Goal: Connect with others: Connect with others

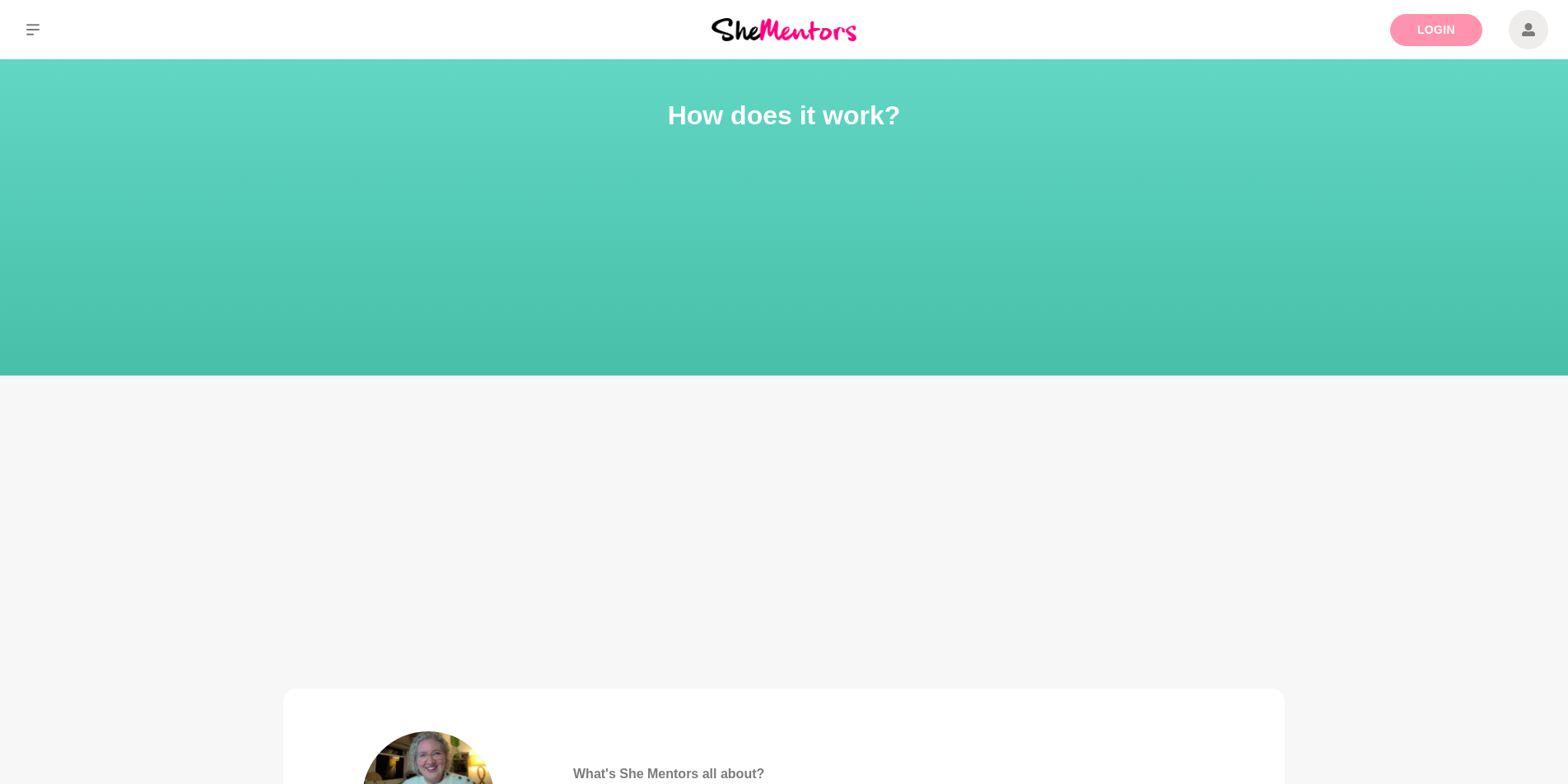
click at [1436, 30] on link "Login" at bounding box center [1436, 30] width 92 height 32
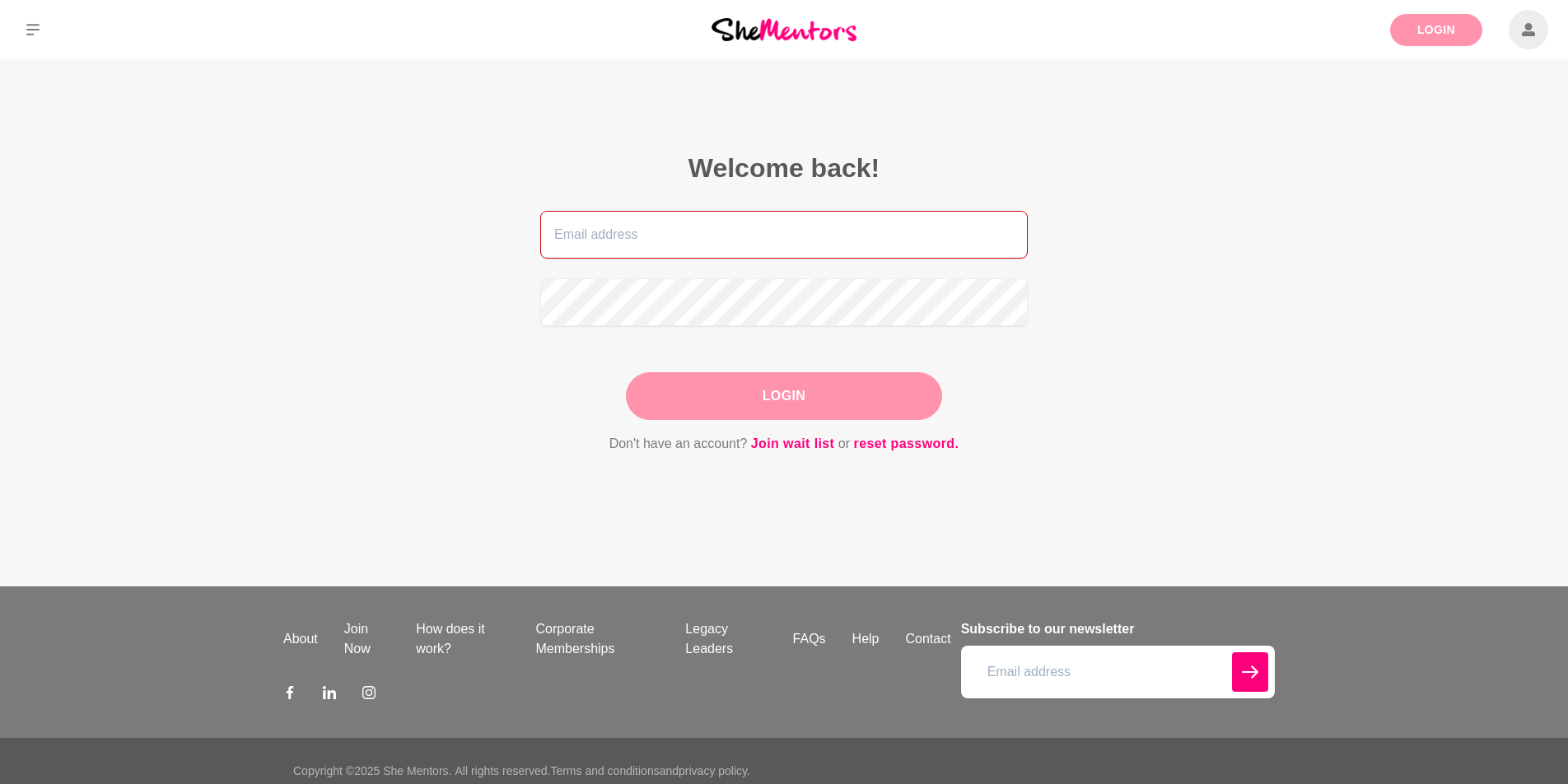
type input "[EMAIL_ADDRESS][DOMAIN_NAME]"
click at [914, 392] on button "Login" at bounding box center [784, 396] width 316 height 48
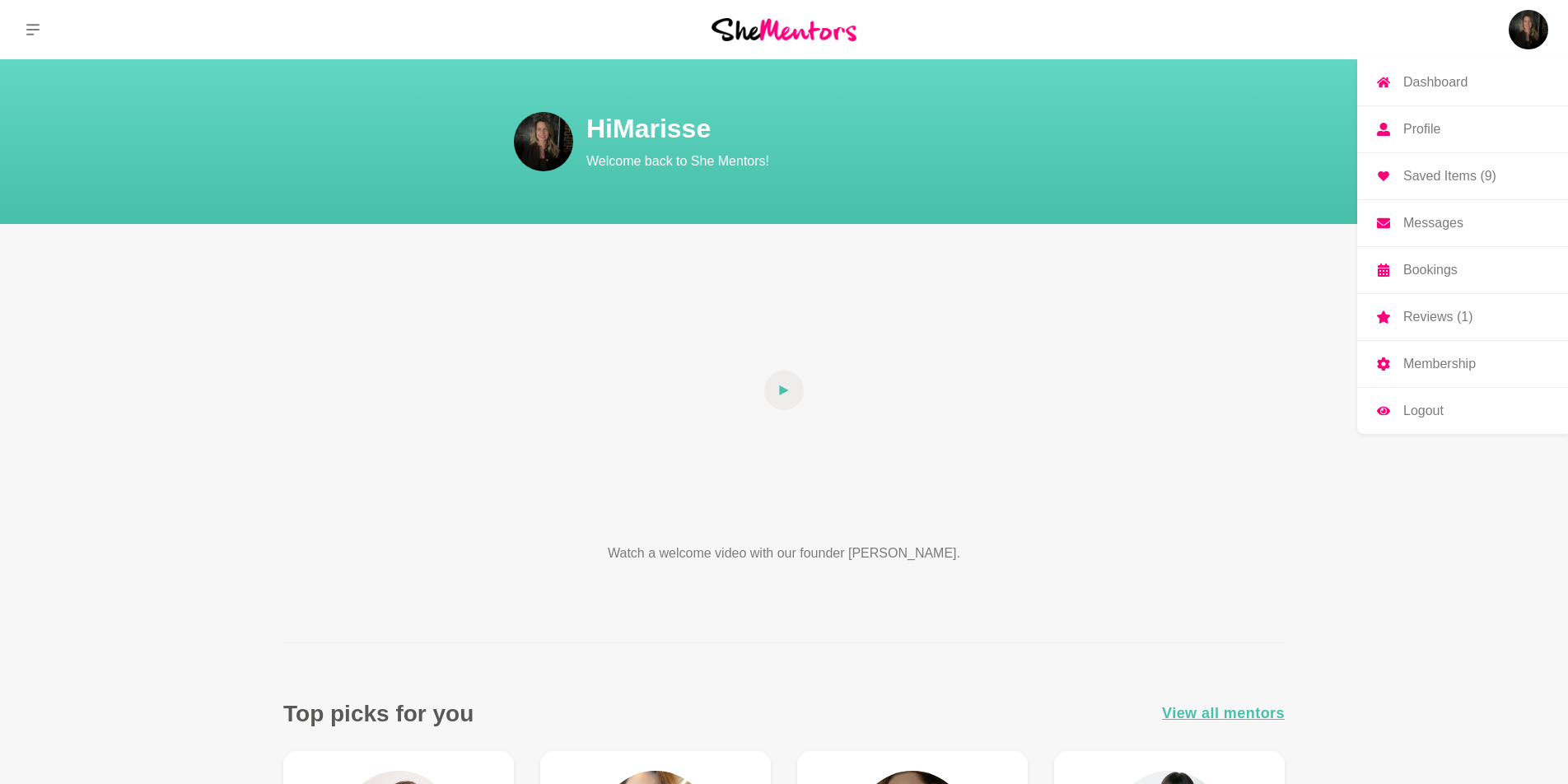
click at [1412, 219] on p "Messages" at bounding box center [1432, 224] width 60 height 14
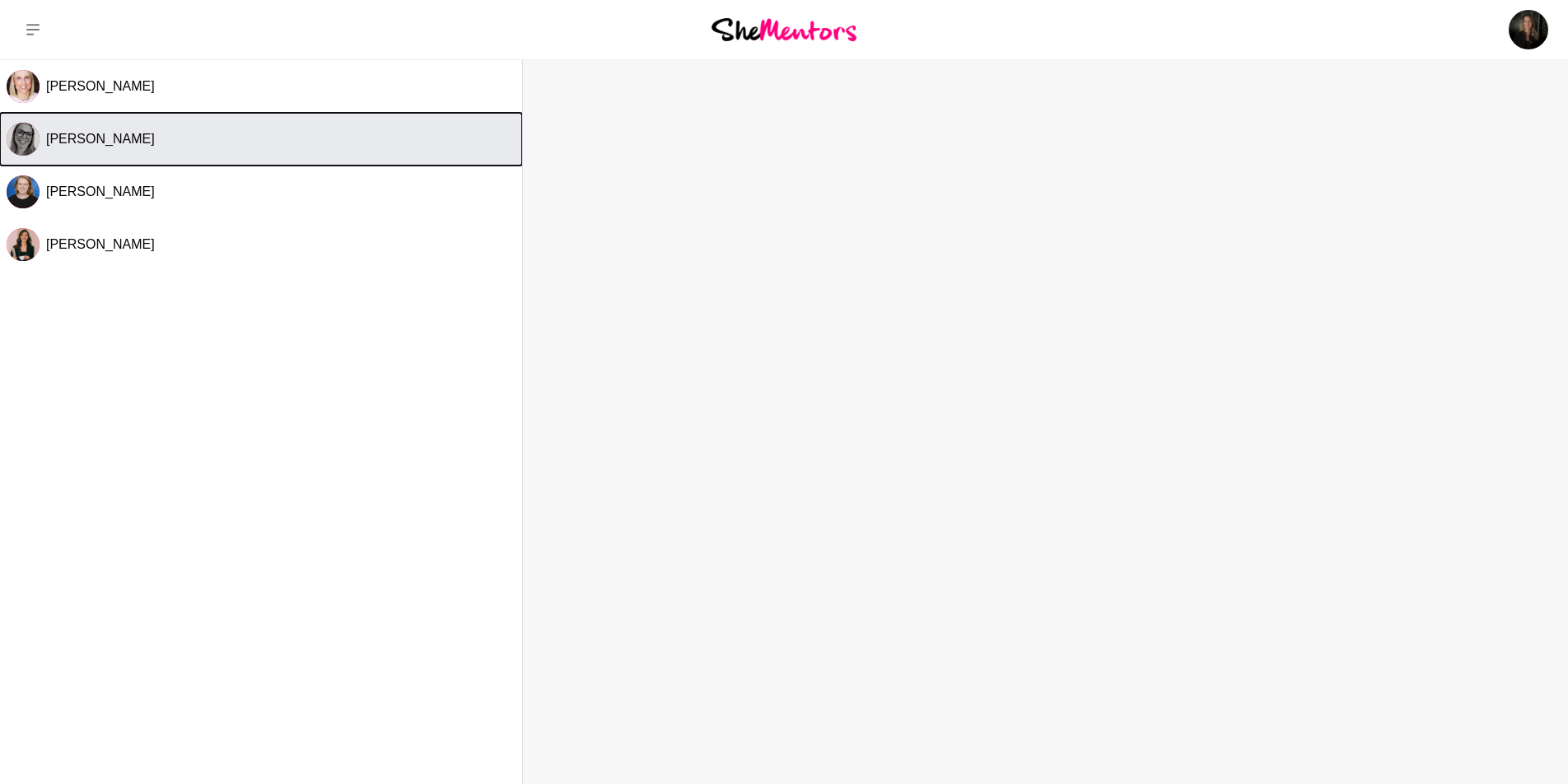
click at [132, 132] on div "[PERSON_NAME]" at bounding box center [281, 139] width 469 height 17
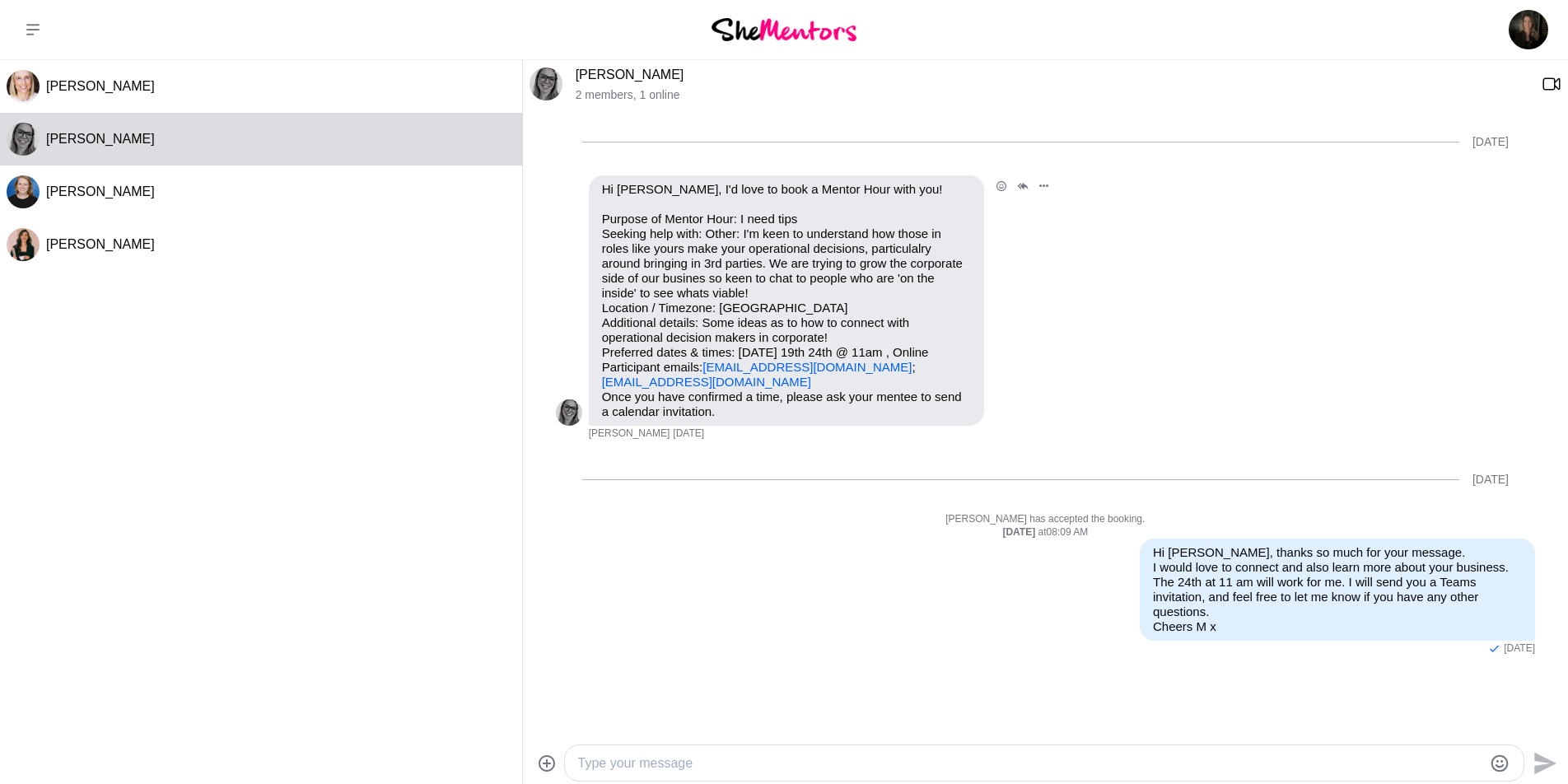
scroll to position [8, 0]
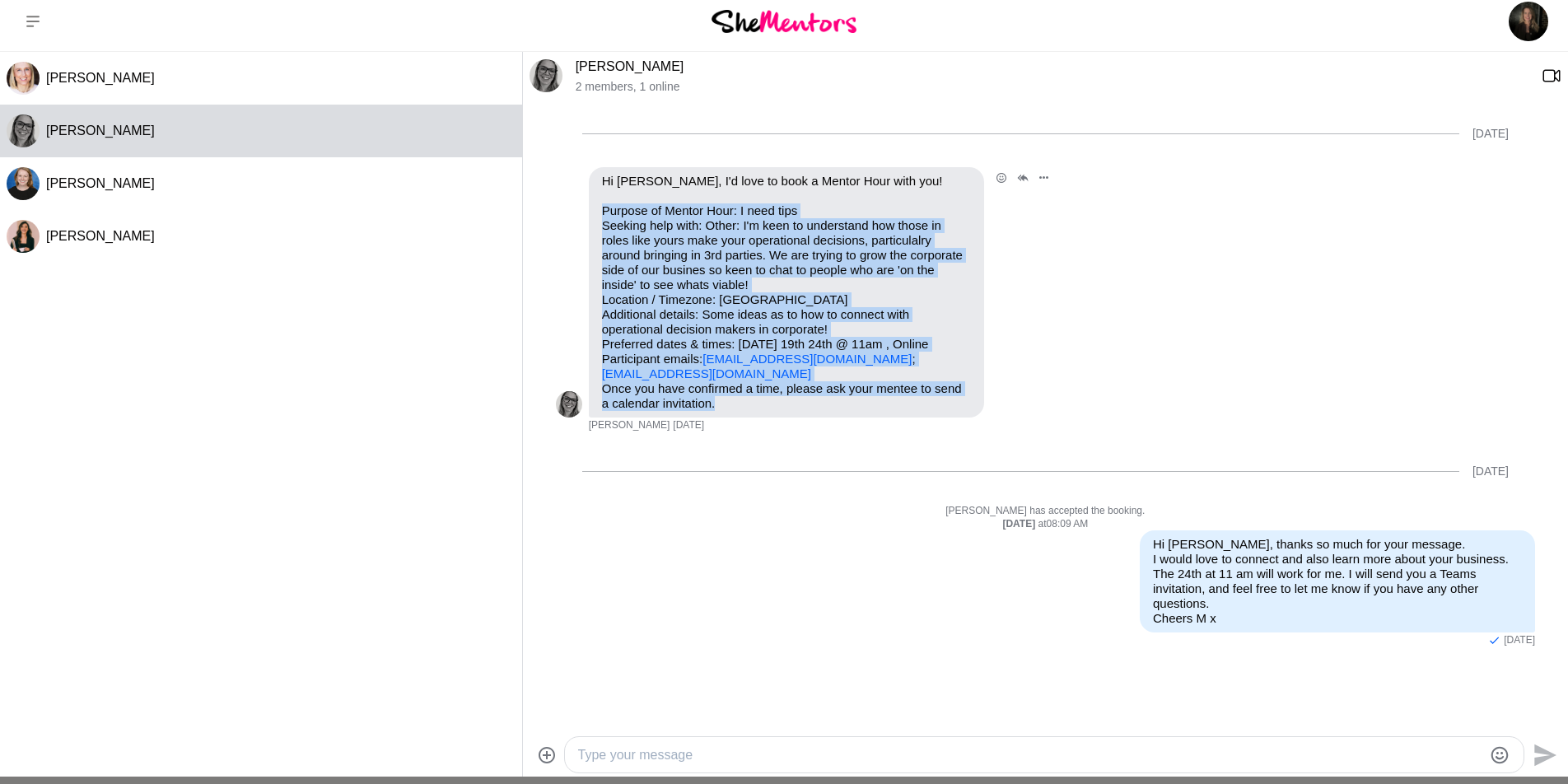
drag, startPoint x: 604, startPoint y: 217, endPoint x: 735, endPoint y: 420, distance: 241.6
click at [736, 411] on div "Hi [PERSON_NAME], I'd love to book a Mentor Hour with you! Purpose of Mentor Ho…" at bounding box center [786, 292] width 369 height 237
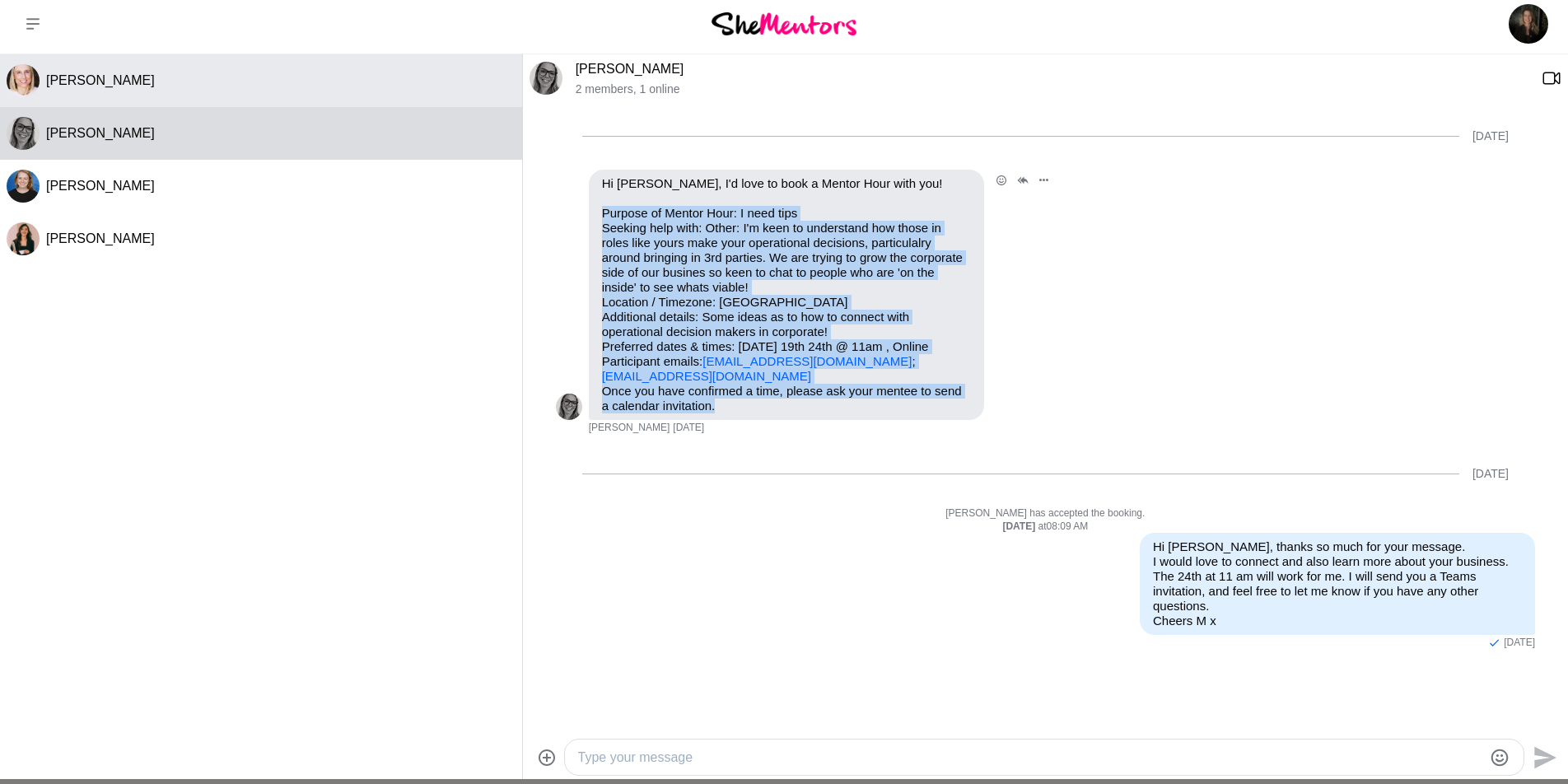
copy div "Purpose of Mentor Hour: I need tips Seeking help with: Other: I'm keen to under…"
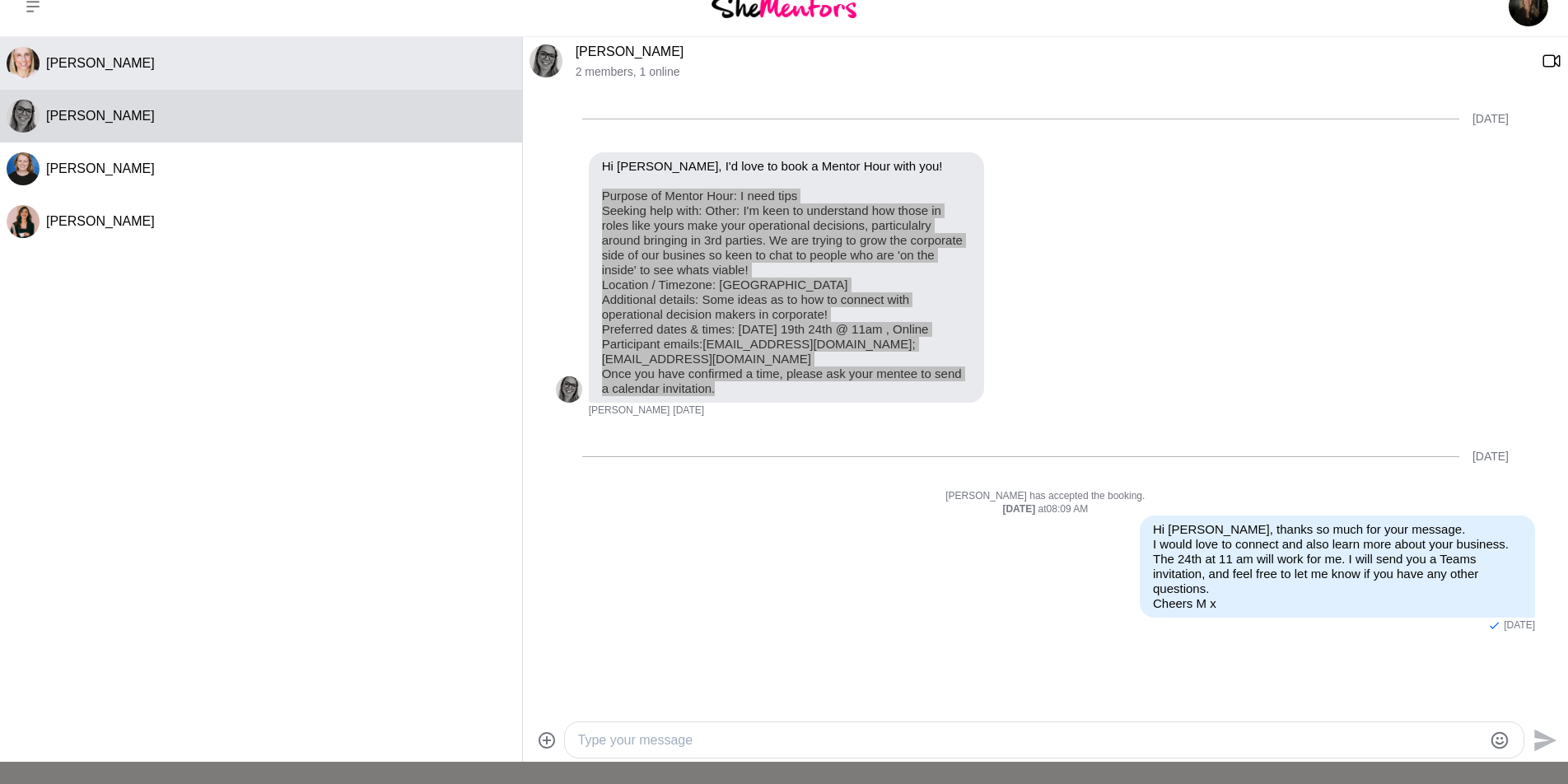
scroll to position [0, 0]
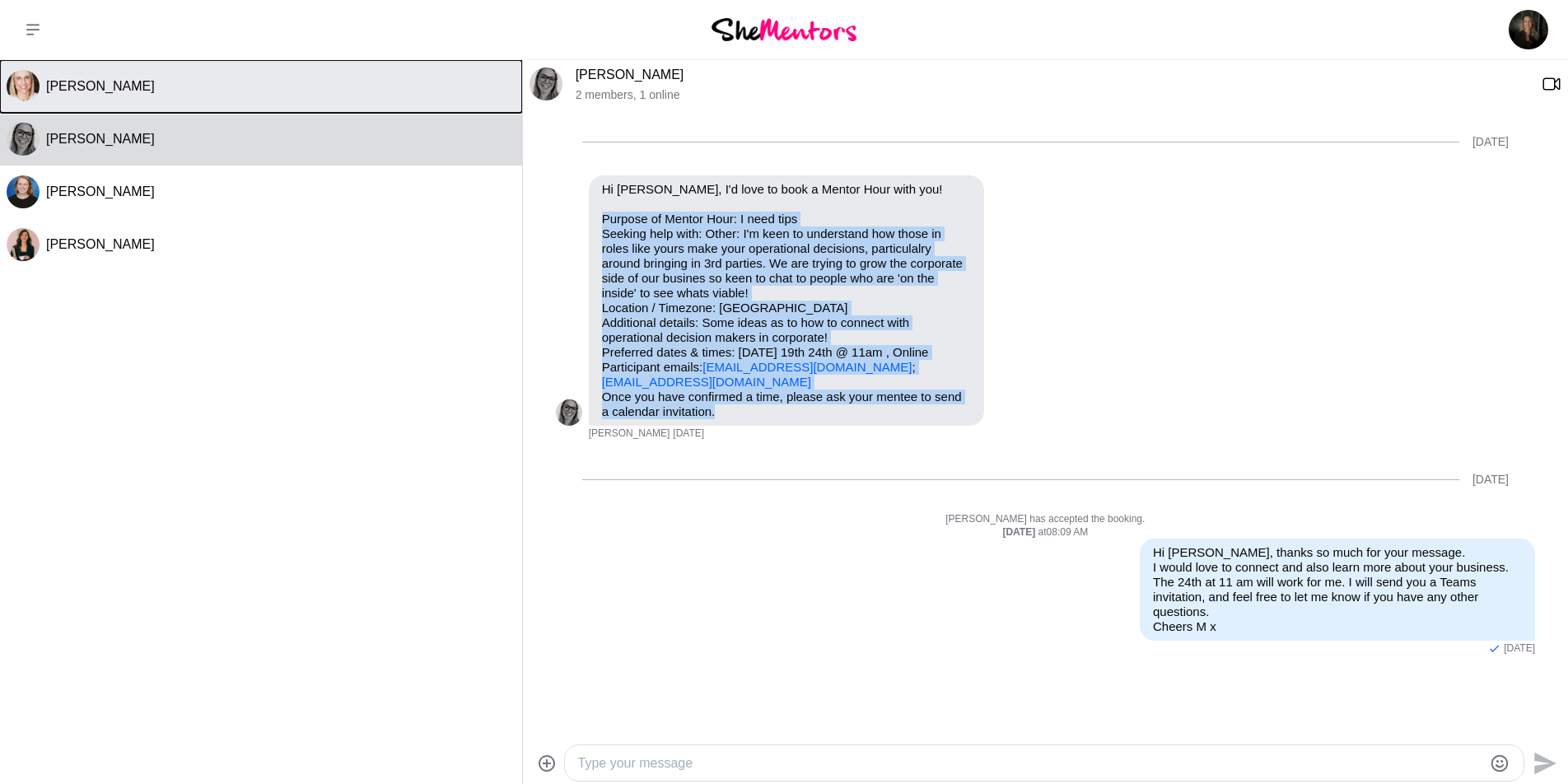
click at [192, 97] on button "[PERSON_NAME]" at bounding box center [261, 86] width 522 height 52
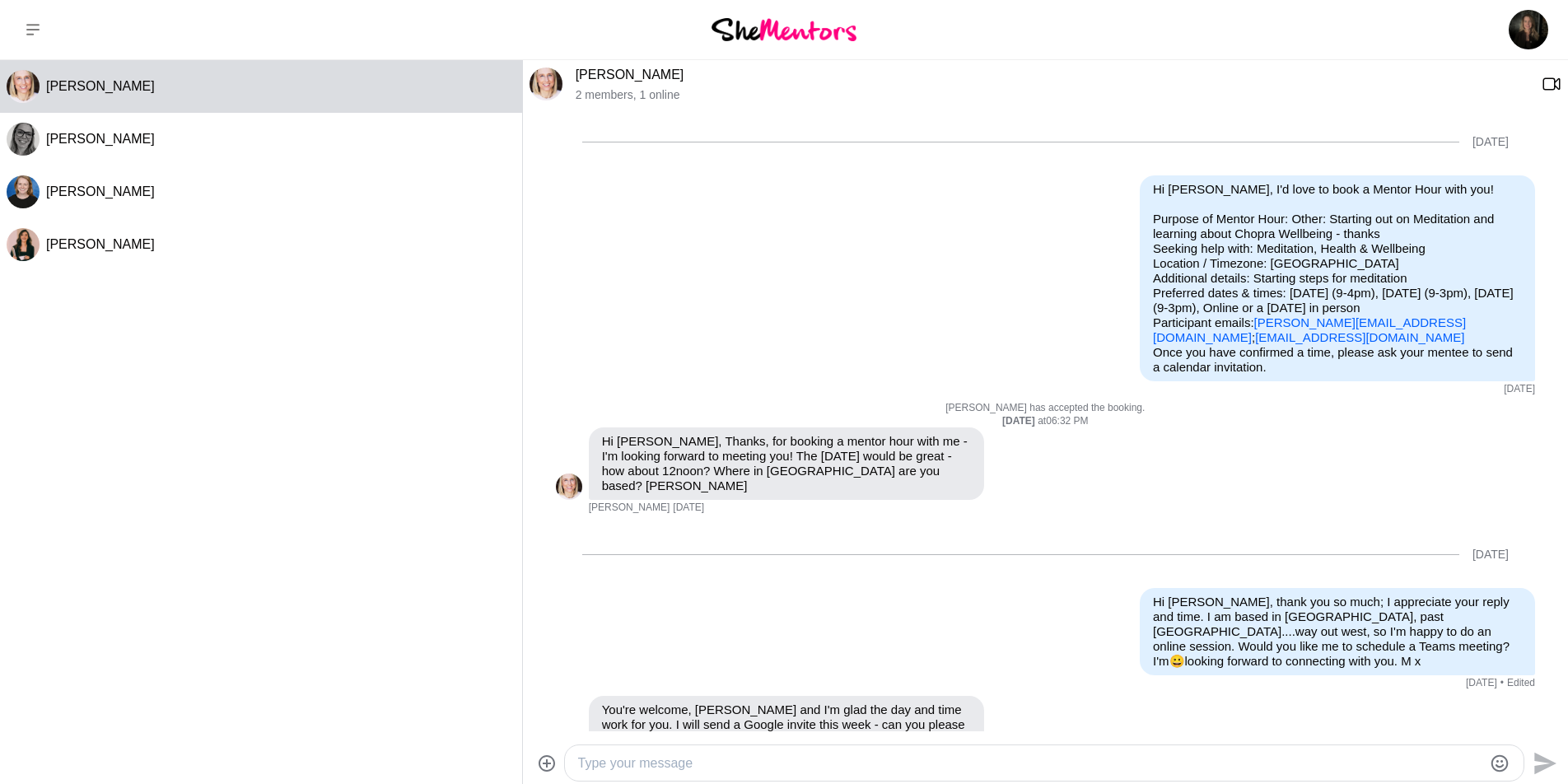
click at [651, 76] on link "[PERSON_NAME]" at bounding box center [629, 74] width 109 height 14
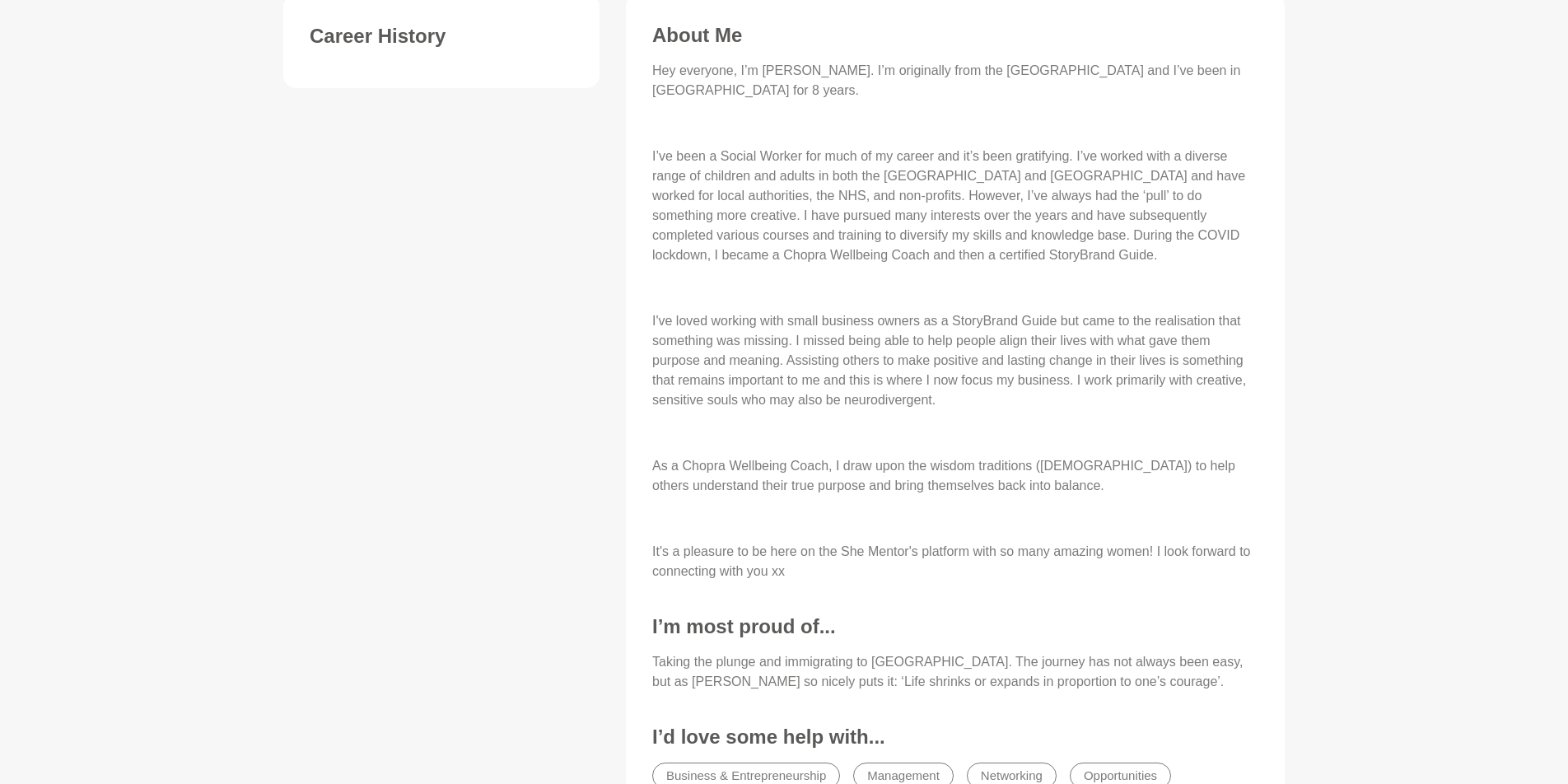
scroll to position [688, 0]
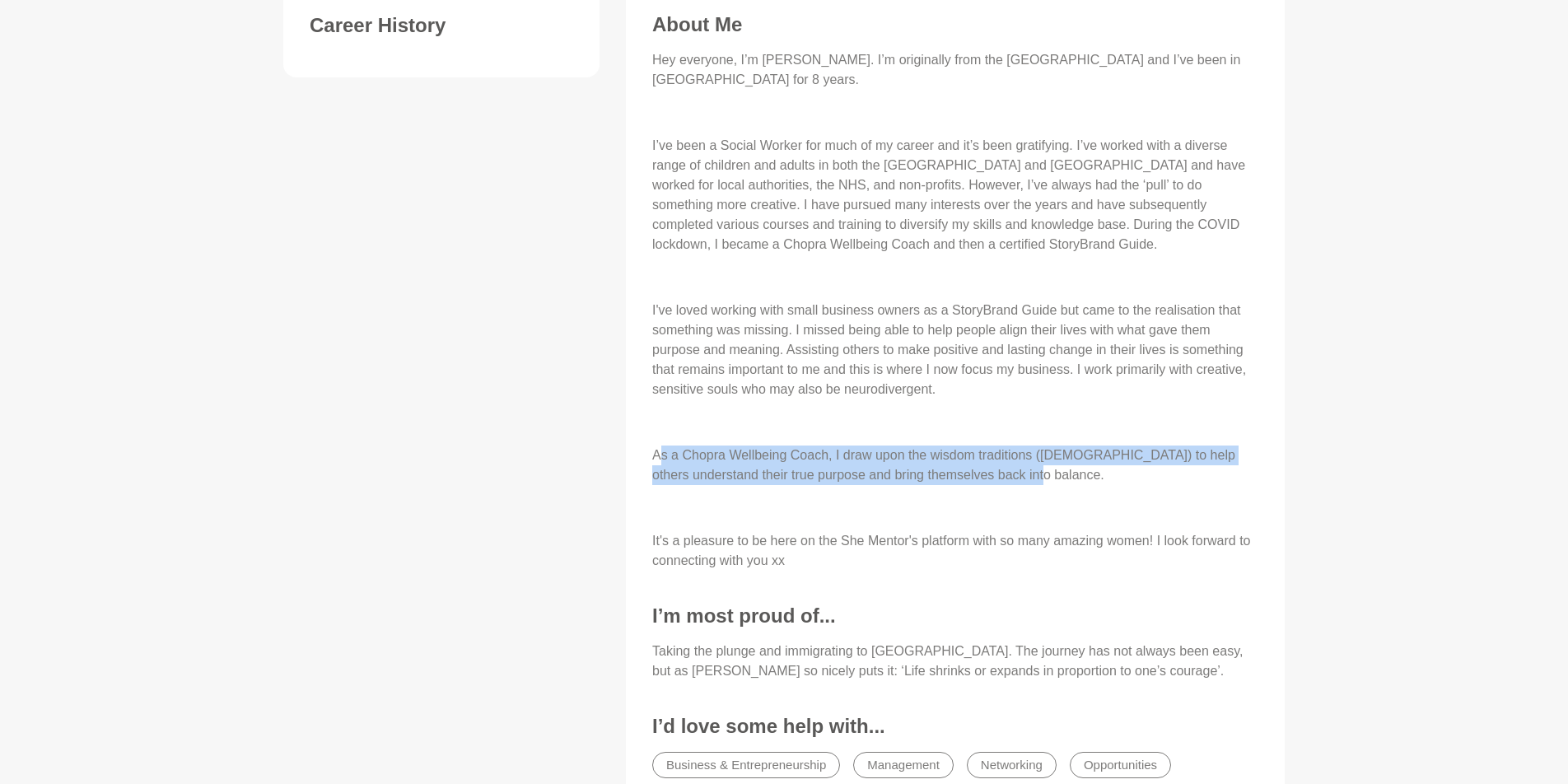
drag, startPoint x: 658, startPoint y: 436, endPoint x: 1097, endPoint y: 462, distance: 439.8
click at [1102, 462] on p "As a Chopra Wellbeing Coach, I draw upon the wisdom traditions ([DEMOGRAPHIC_DA…" at bounding box center [955, 465] width 606 height 40
drag, startPoint x: 653, startPoint y: 435, endPoint x: 1090, endPoint y: 450, distance: 437.3
click at [1097, 451] on p "As a Chopra Wellbeing Coach, I draw upon the wisdom traditions ([DEMOGRAPHIC_DA…" at bounding box center [955, 465] width 606 height 40
copy p "As a Chopra Wellbeing Coach, I draw upon the wisdom traditions ([DEMOGRAPHIC_DA…"
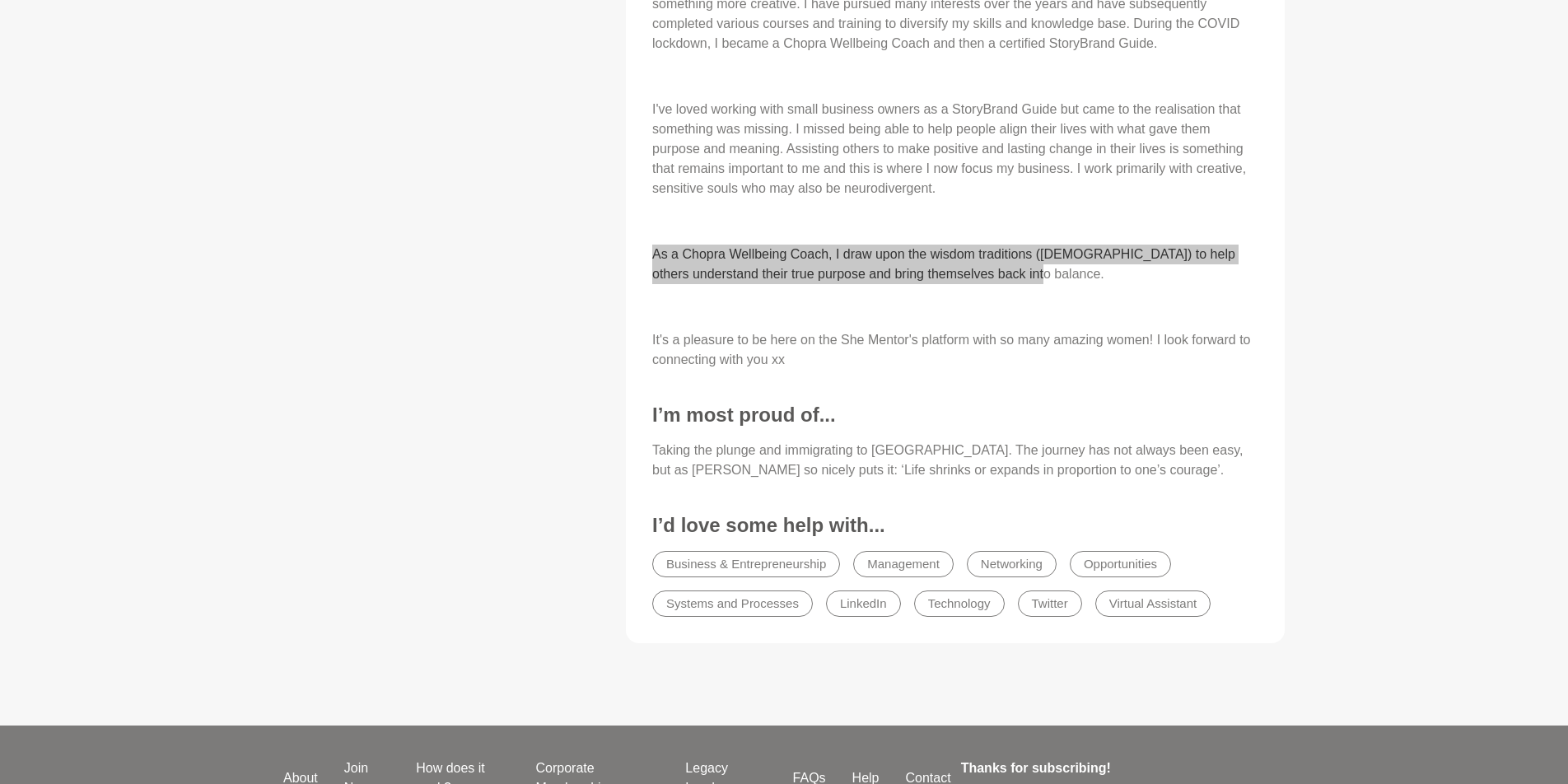
scroll to position [895, 0]
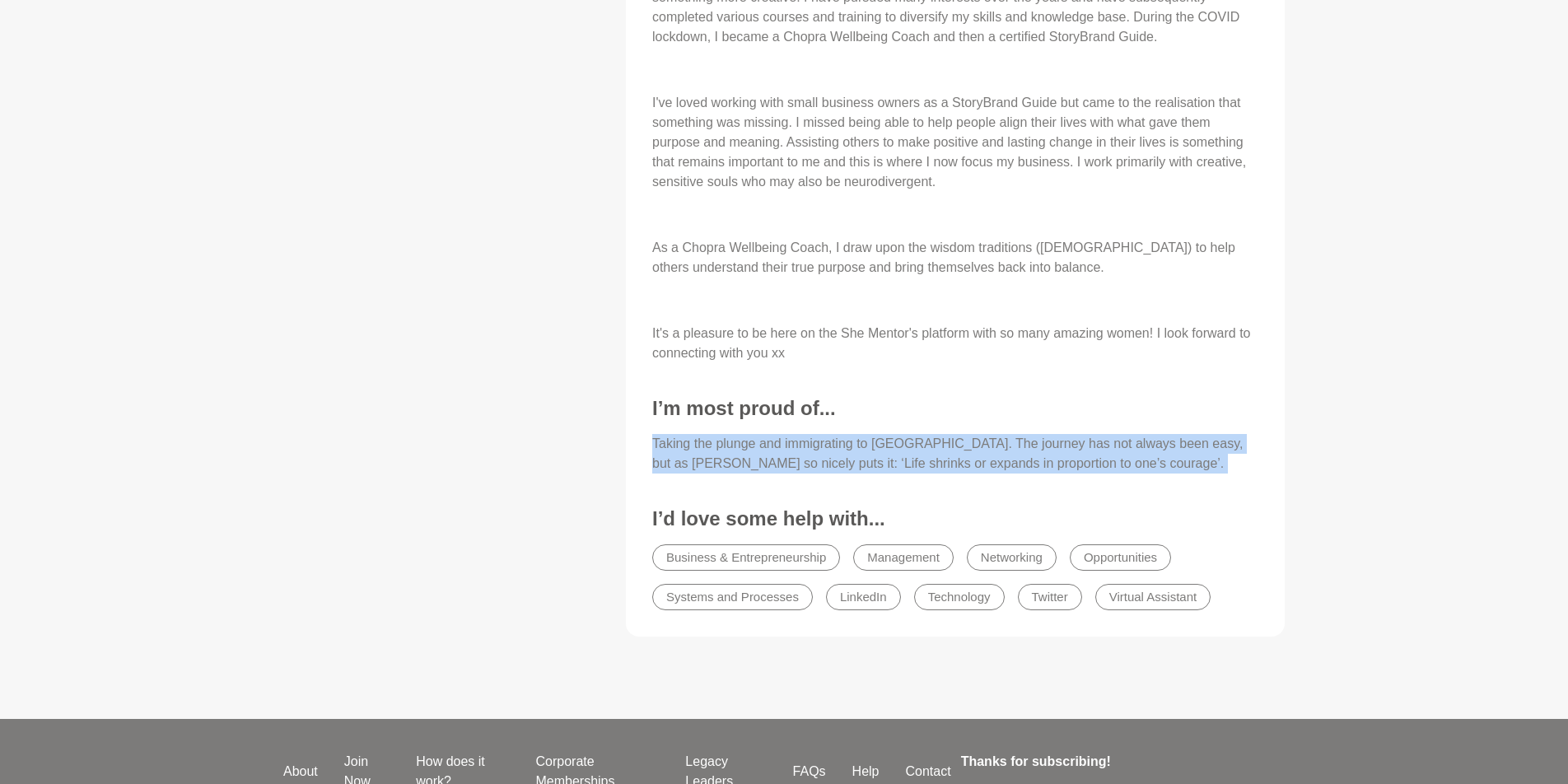
drag, startPoint x: 654, startPoint y: 426, endPoint x: 1158, endPoint y: 458, distance: 505.0
click at [1158, 458] on div "About Me Hey everyone, I’m [PERSON_NAME]. I’m originally from the [GEOGRAPHIC_D…" at bounding box center [955, 213] width 626 height 815
copy p "Taking the plunge and immigrating to [GEOGRAPHIC_DATA]. The journey has not alw…"
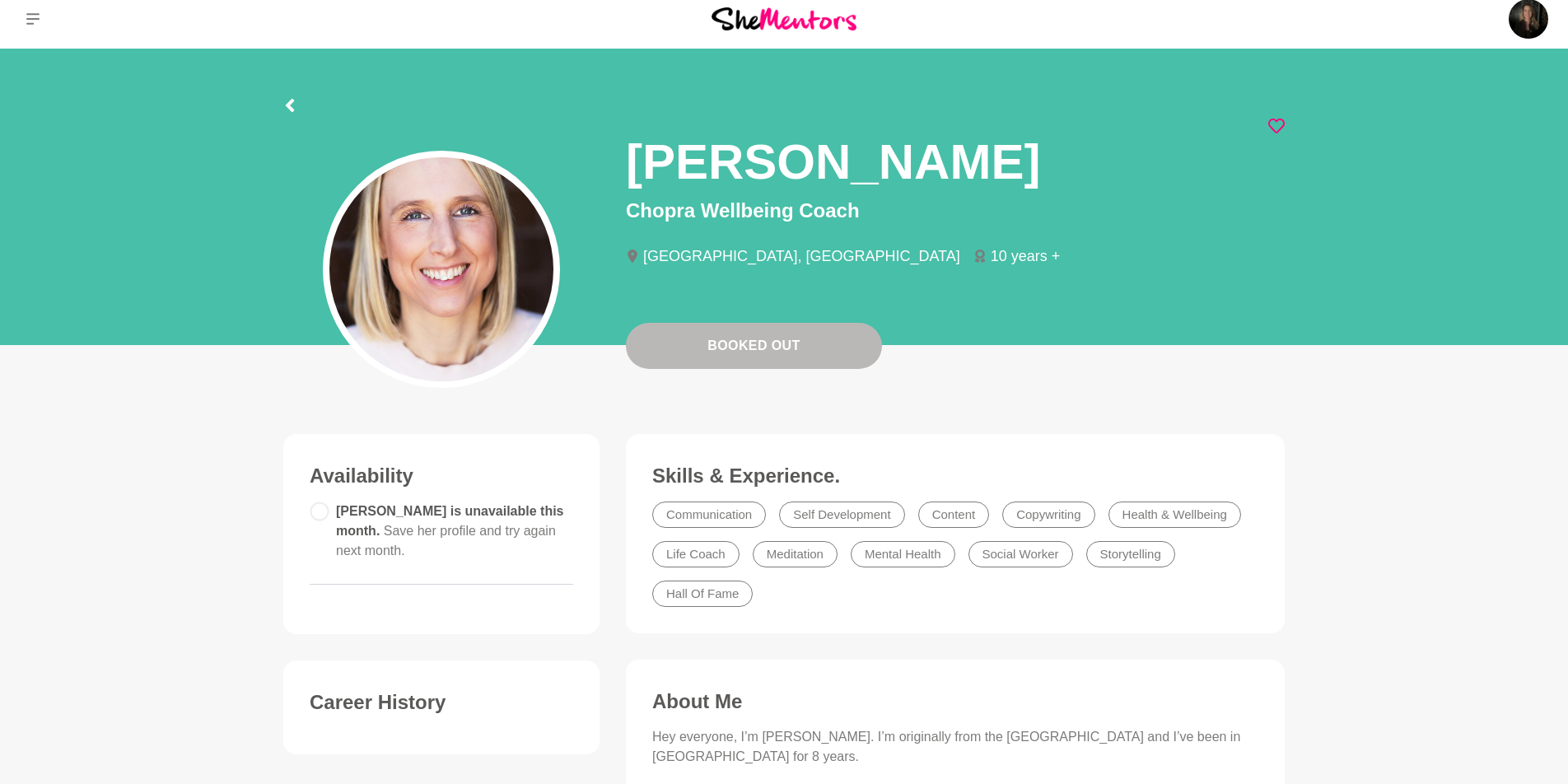
scroll to position [0, 0]
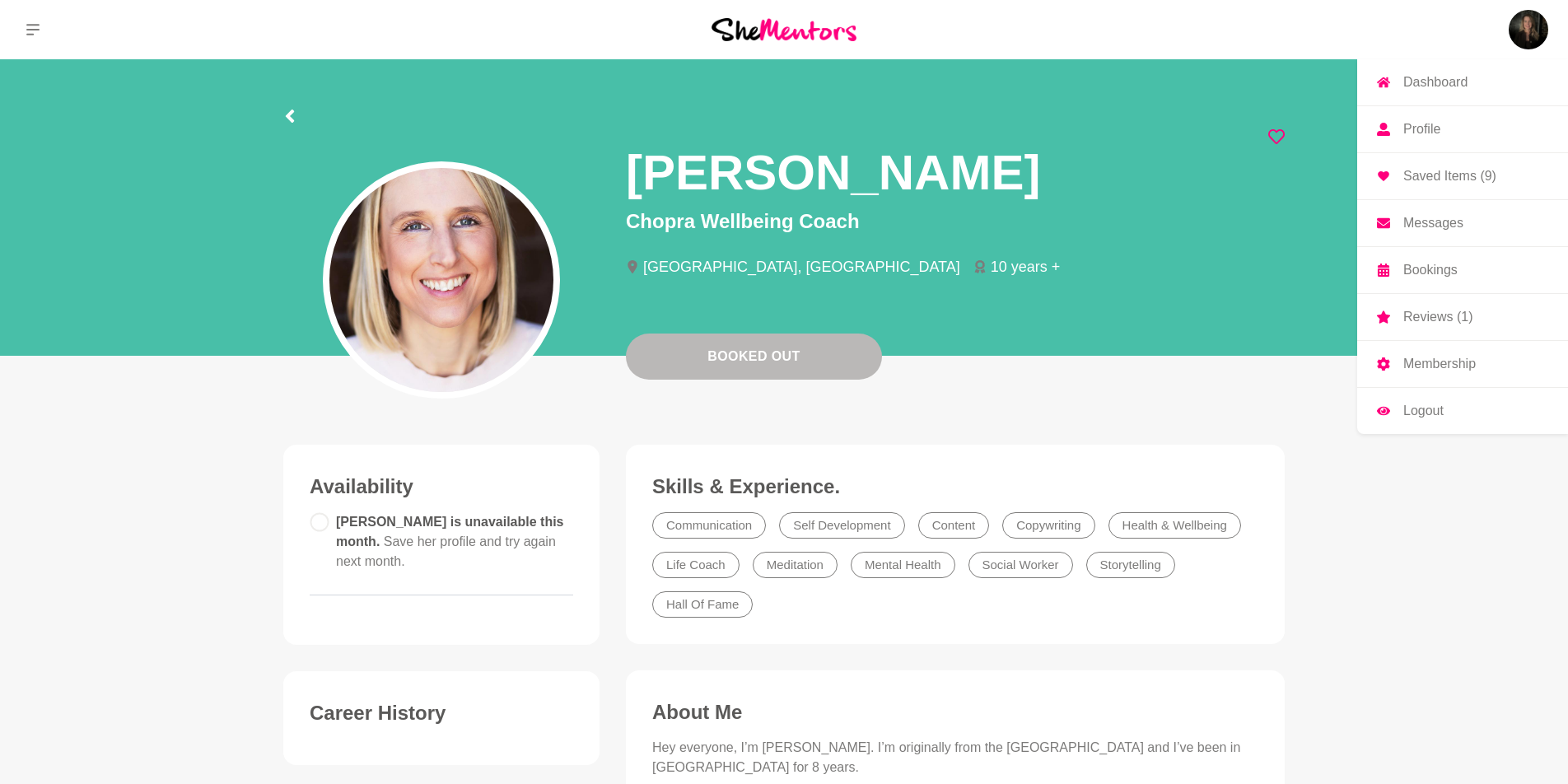
click at [1536, 26] on img at bounding box center [1528, 30] width 40 height 40
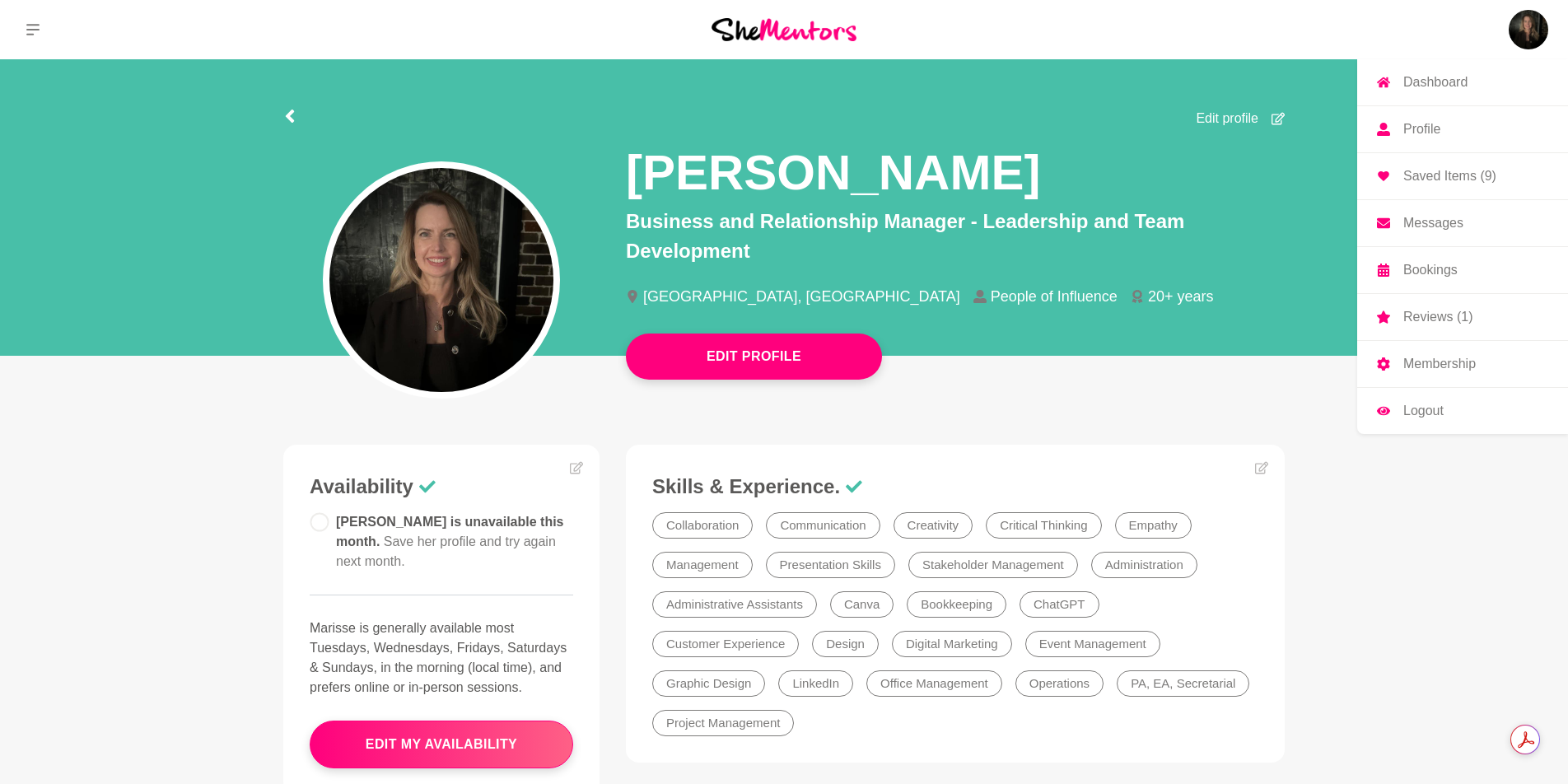
click at [1419, 222] on p "Messages" at bounding box center [1432, 224] width 60 height 14
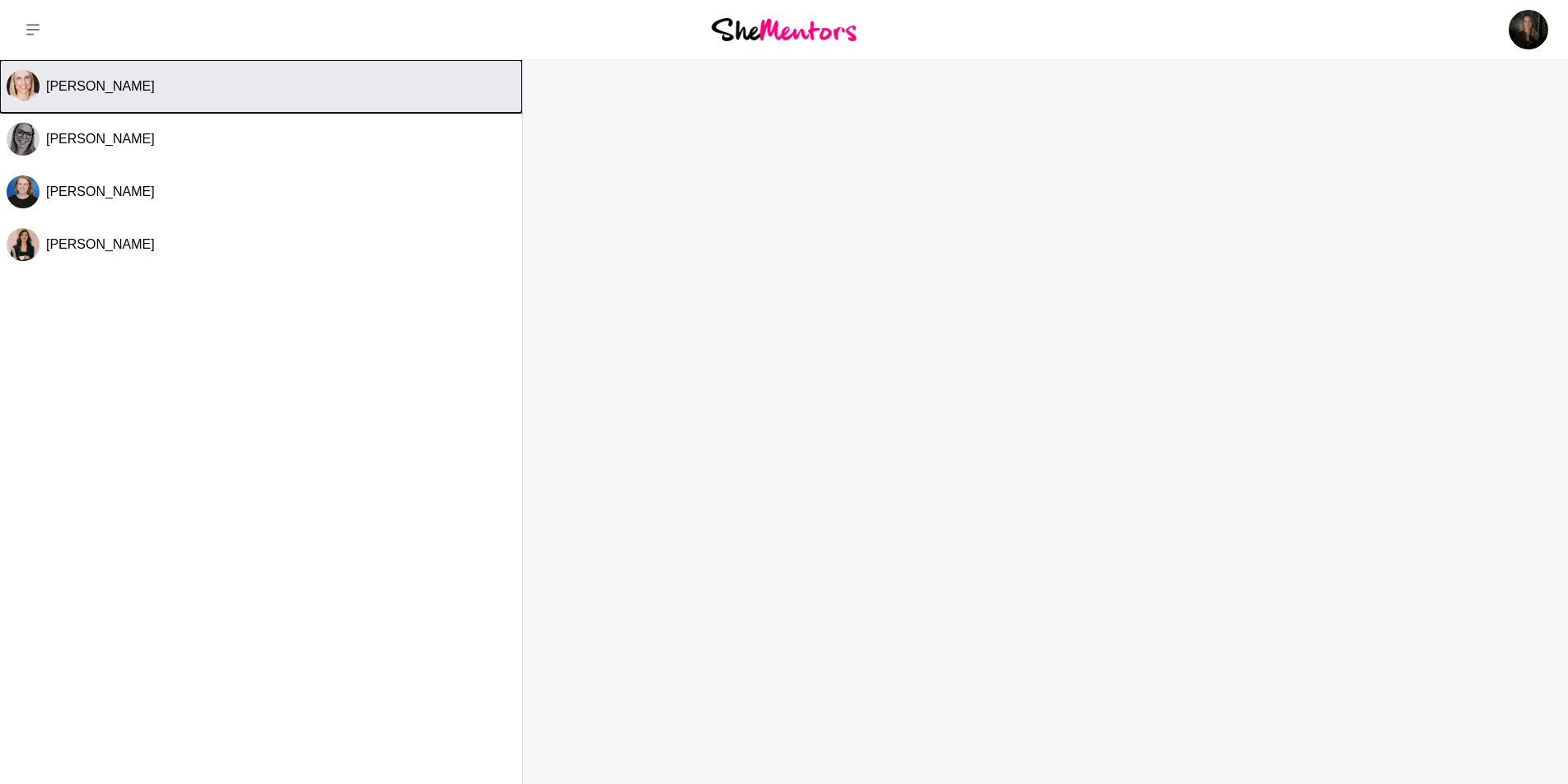
click at [269, 100] on button "[PERSON_NAME]" at bounding box center [261, 86] width 522 height 52
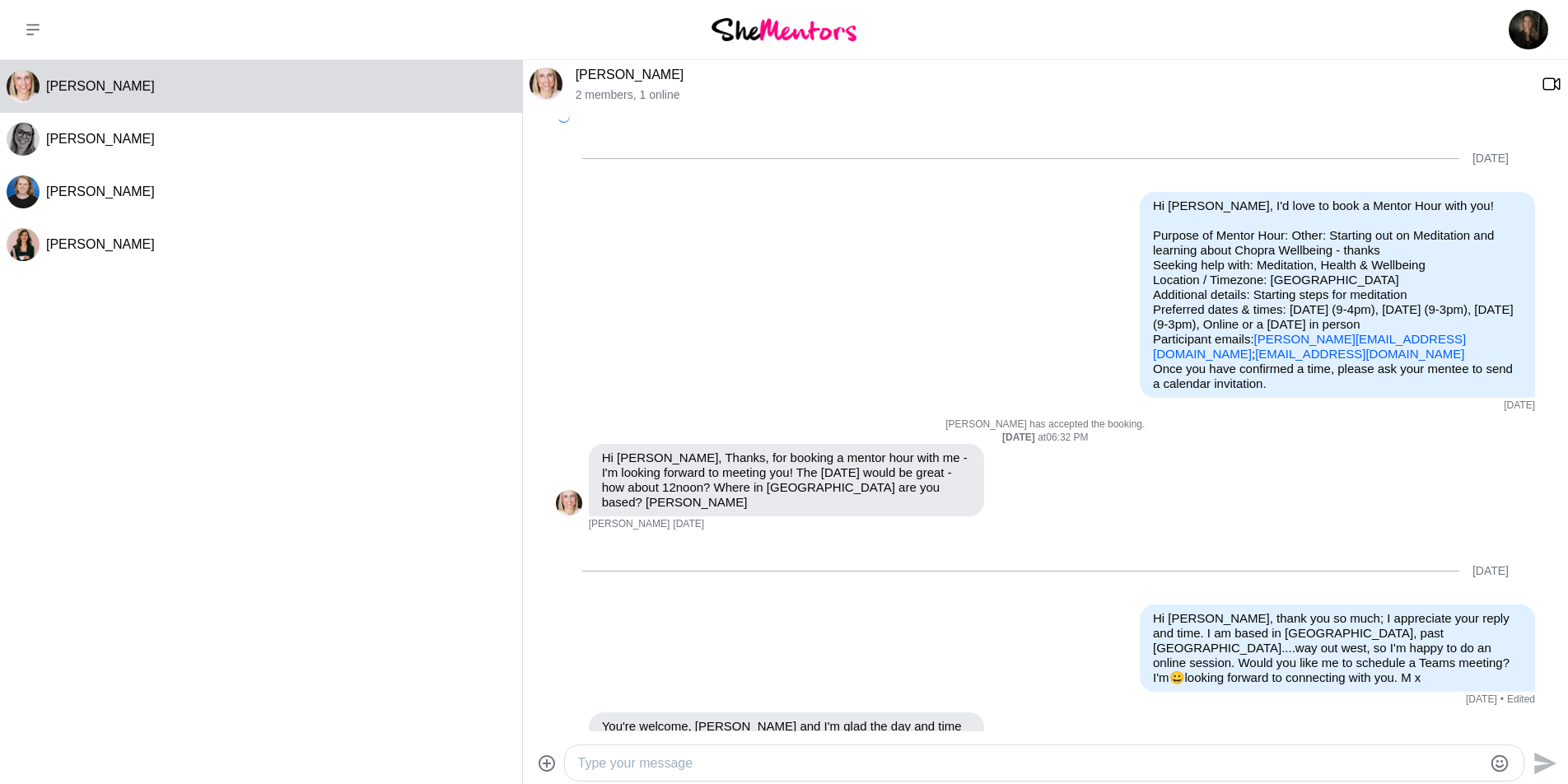
scroll to position [522, 0]
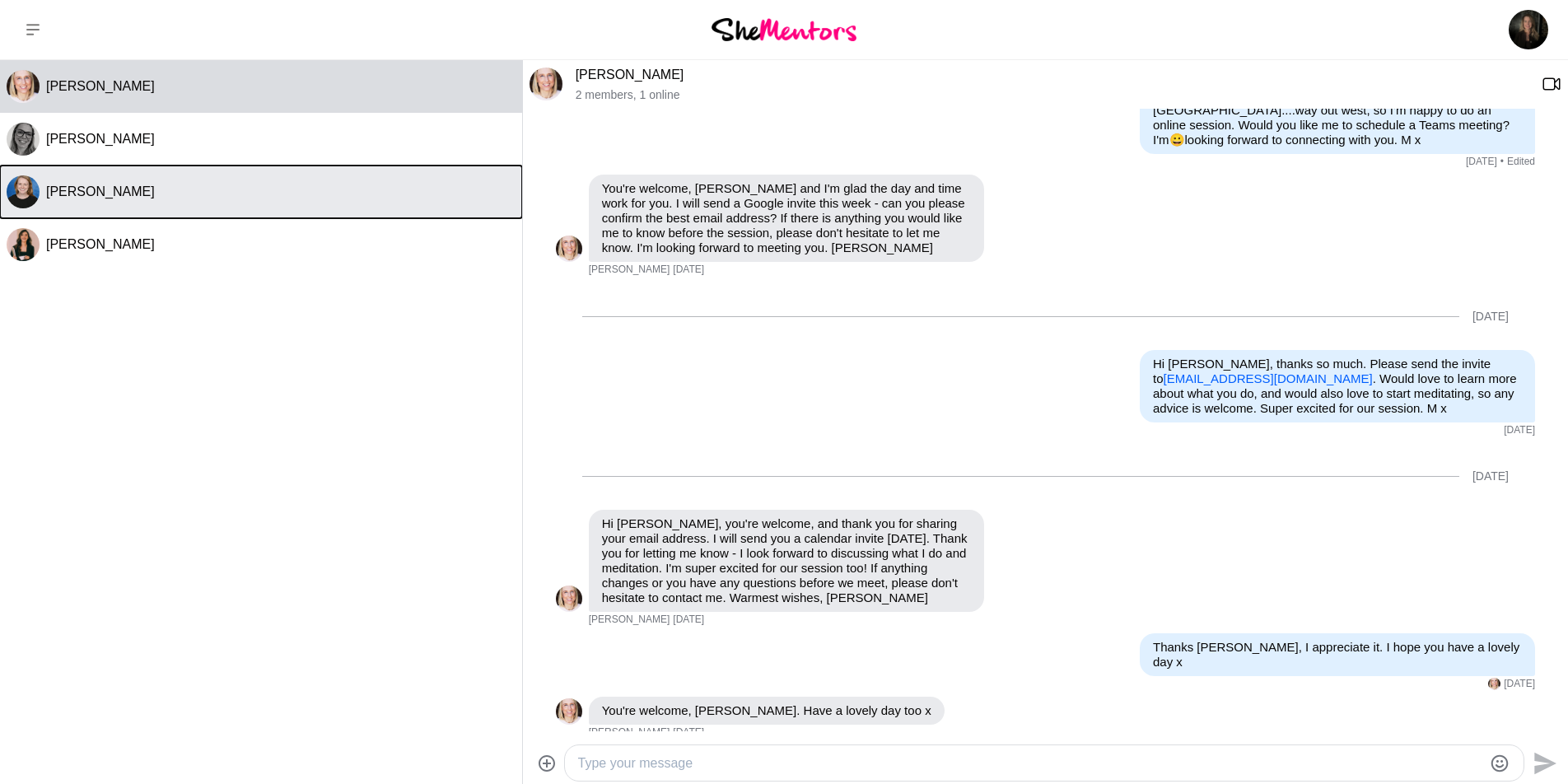
click at [23, 189] on img "Select Channel: Hannah Legge" at bounding box center [23, 192] width 33 height 33
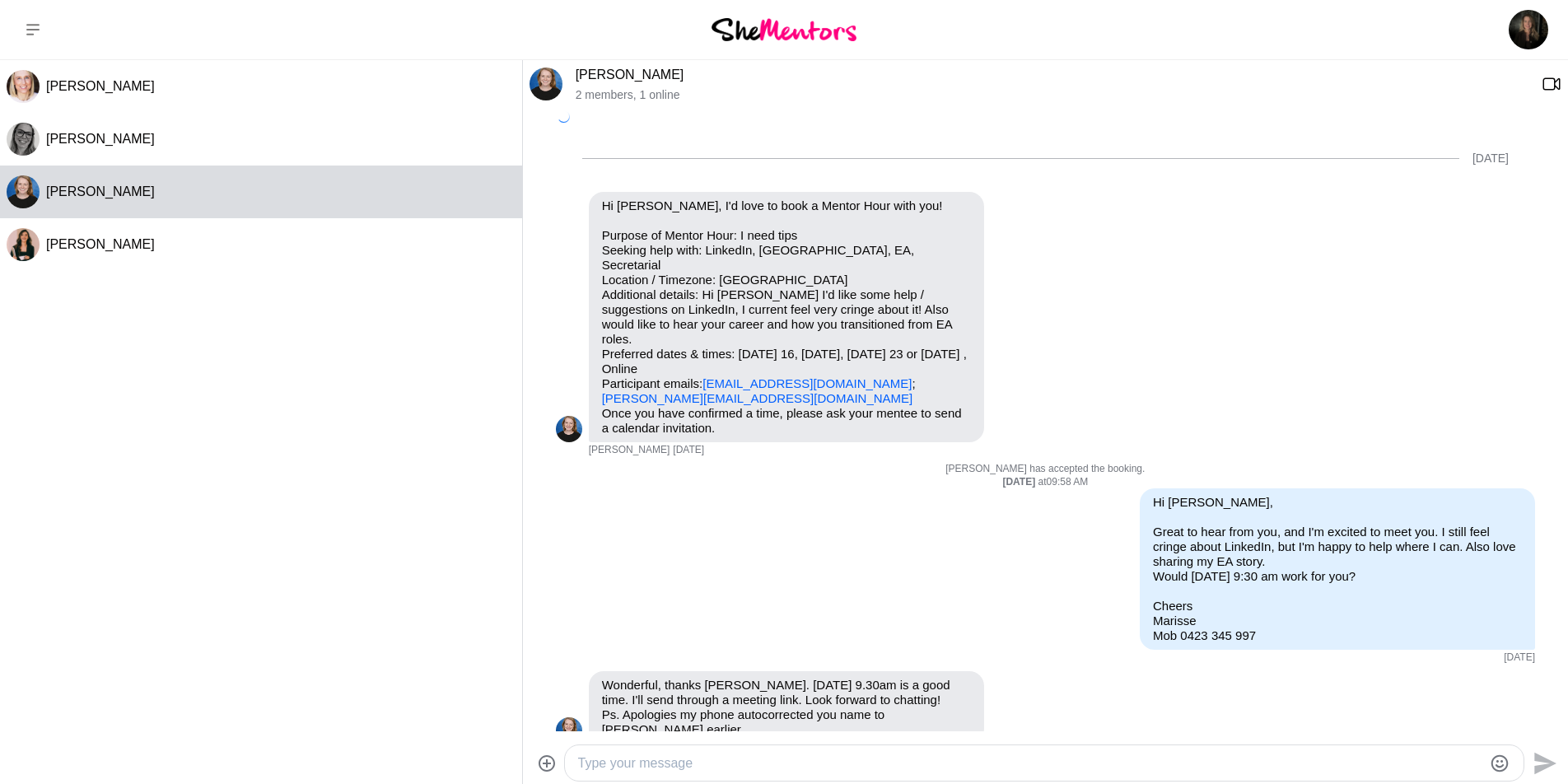
scroll to position [1311, 0]
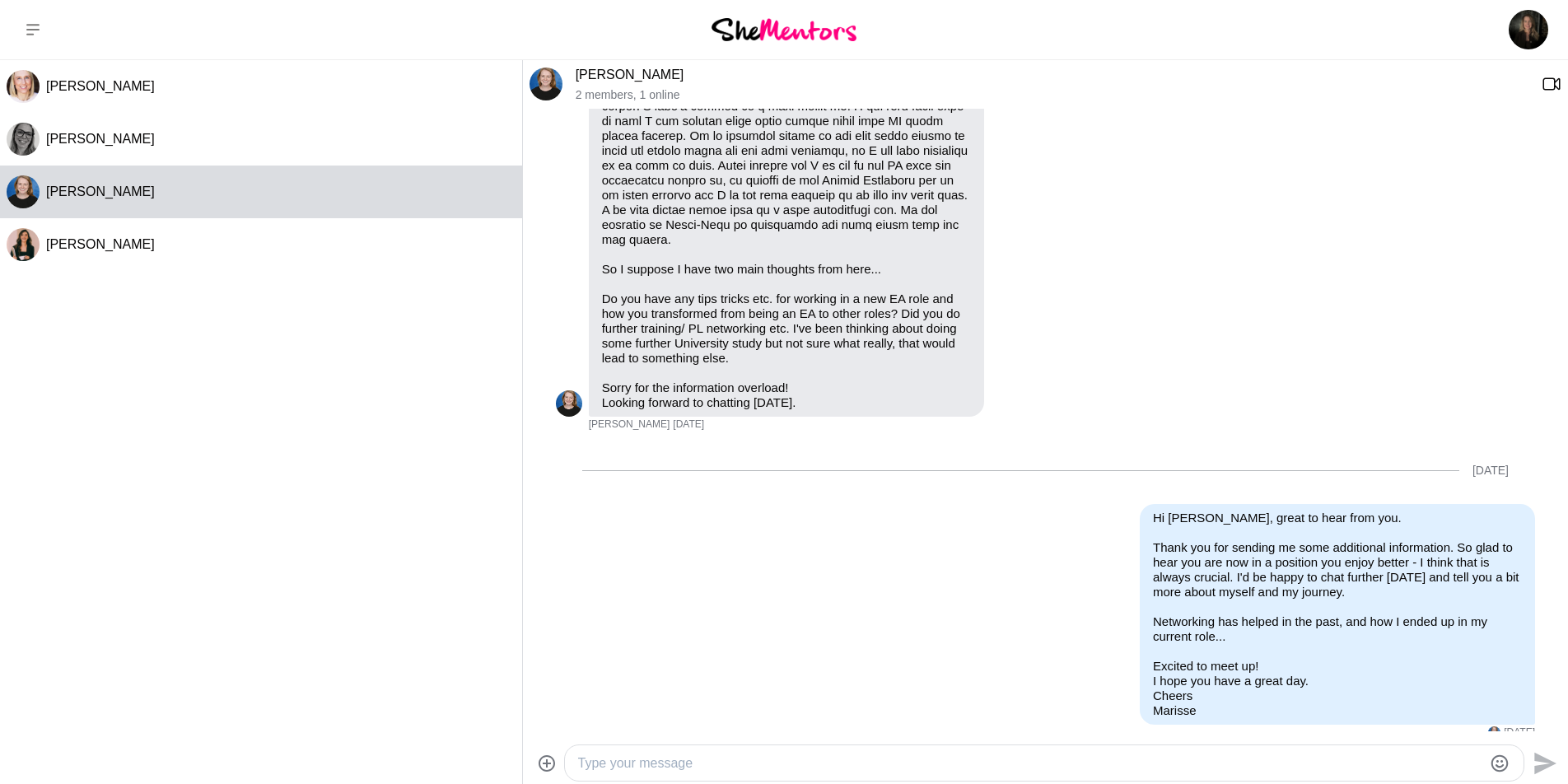
click at [552, 82] on img at bounding box center [546, 84] width 33 height 33
